Goal: Task Accomplishment & Management: Manage account settings

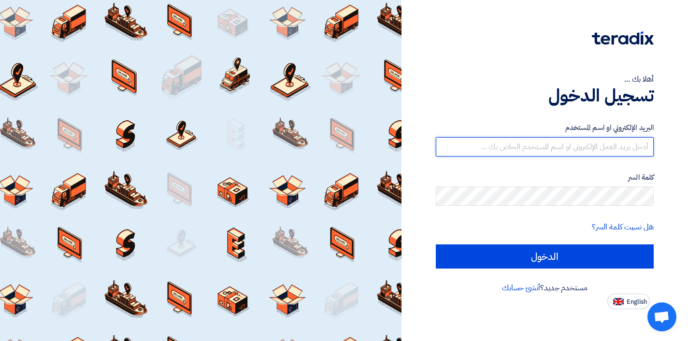
click at [550, 148] on input "text" at bounding box center [545, 146] width 218 height 19
type input "[EMAIL_ADDRESS][DOMAIN_NAME]"
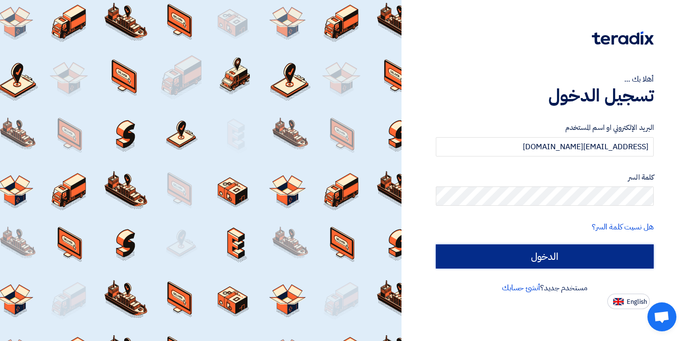
click at [555, 254] on input "الدخول" at bounding box center [545, 256] width 218 height 24
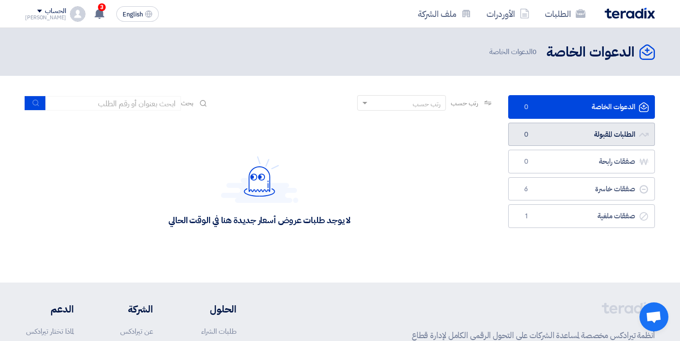
click at [574, 133] on link "الطلبات المقبولة الطلبات المقبولة 0" at bounding box center [582, 135] width 147 height 24
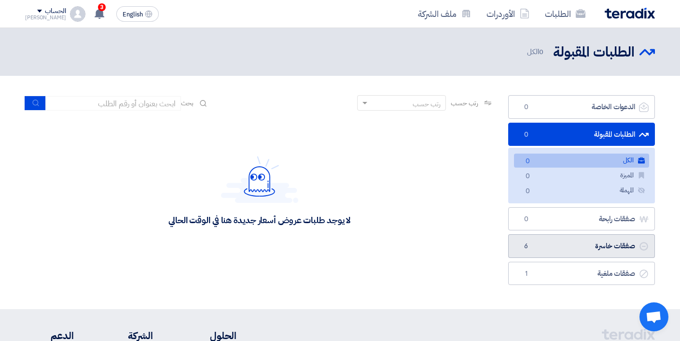
click at [566, 252] on link "صفقات خاسرة صفقات خاسرة 6" at bounding box center [582, 246] width 147 height 24
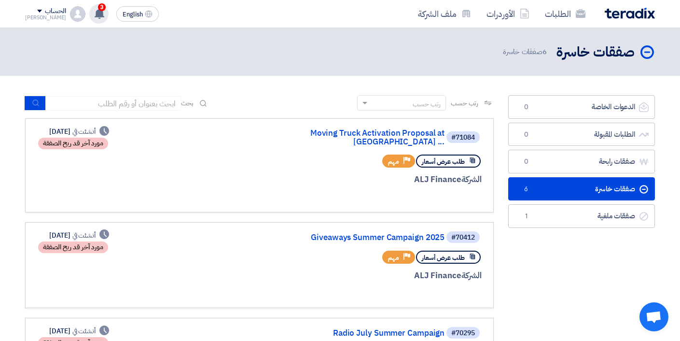
click at [95, 16] on use at bounding box center [100, 13] width 10 height 11
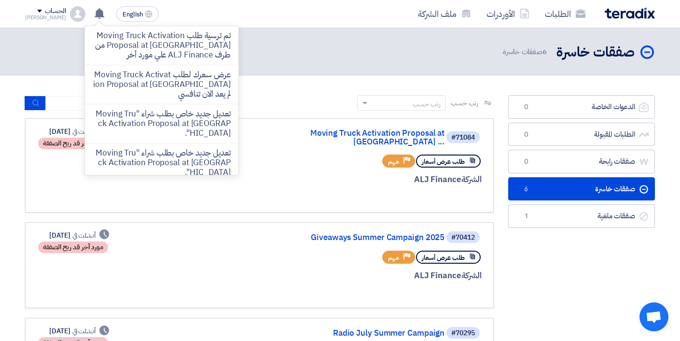
click at [284, 56] on div "صفقات خاسرة صفقات خاسرة 6 صفقات خاسرة" at bounding box center [340, 51] width 630 height 19
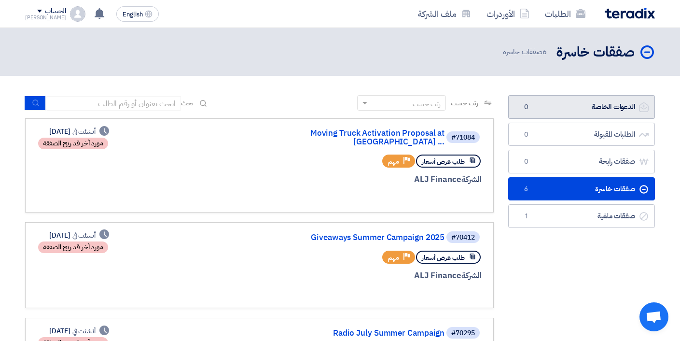
click at [595, 105] on link "الدعوات الخاصة الدعوات الخاصة 0" at bounding box center [582, 107] width 147 height 24
